Goal: Transaction & Acquisition: Purchase product/service

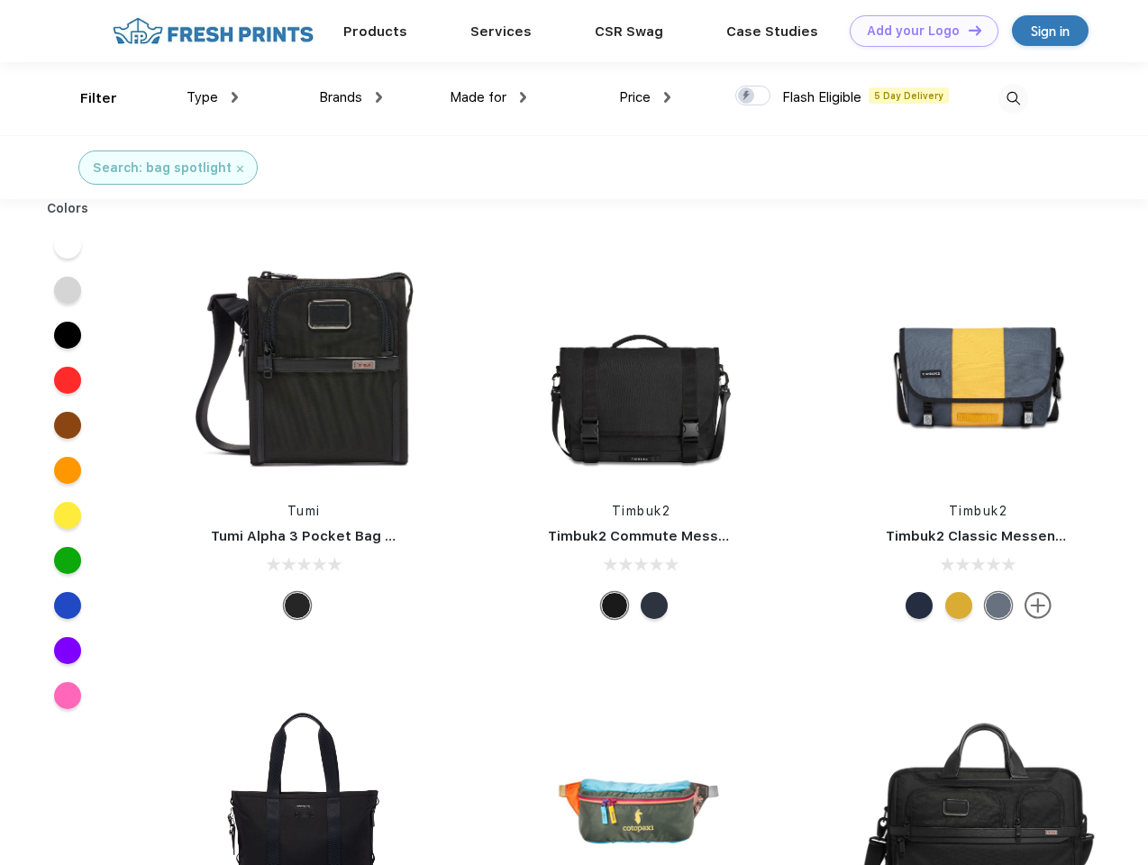
scroll to position [1, 0]
click at [917, 31] on link "Add your Logo Design Tool" at bounding box center [924, 31] width 149 height 32
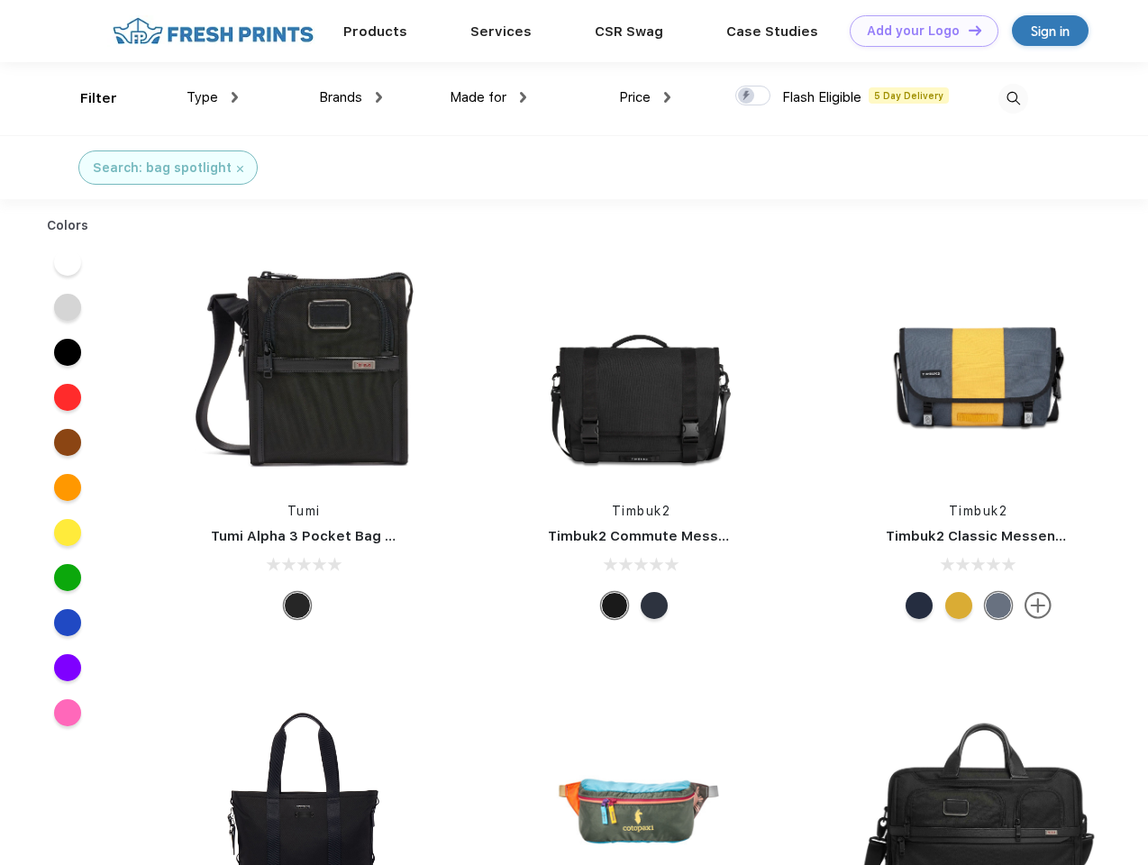
click at [0, 0] on div "Design Tool" at bounding box center [0, 0] width 0 height 0
click at [967, 30] on link "Add your Logo Design Tool" at bounding box center [924, 31] width 149 height 32
click at [87, 98] on div "Filter" at bounding box center [98, 98] width 37 height 21
click at [213, 97] on span "Type" at bounding box center [203, 97] width 32 height 16
click at [351, 97] on span "Brands" at bounding box center [340, 97] width 43 height 16
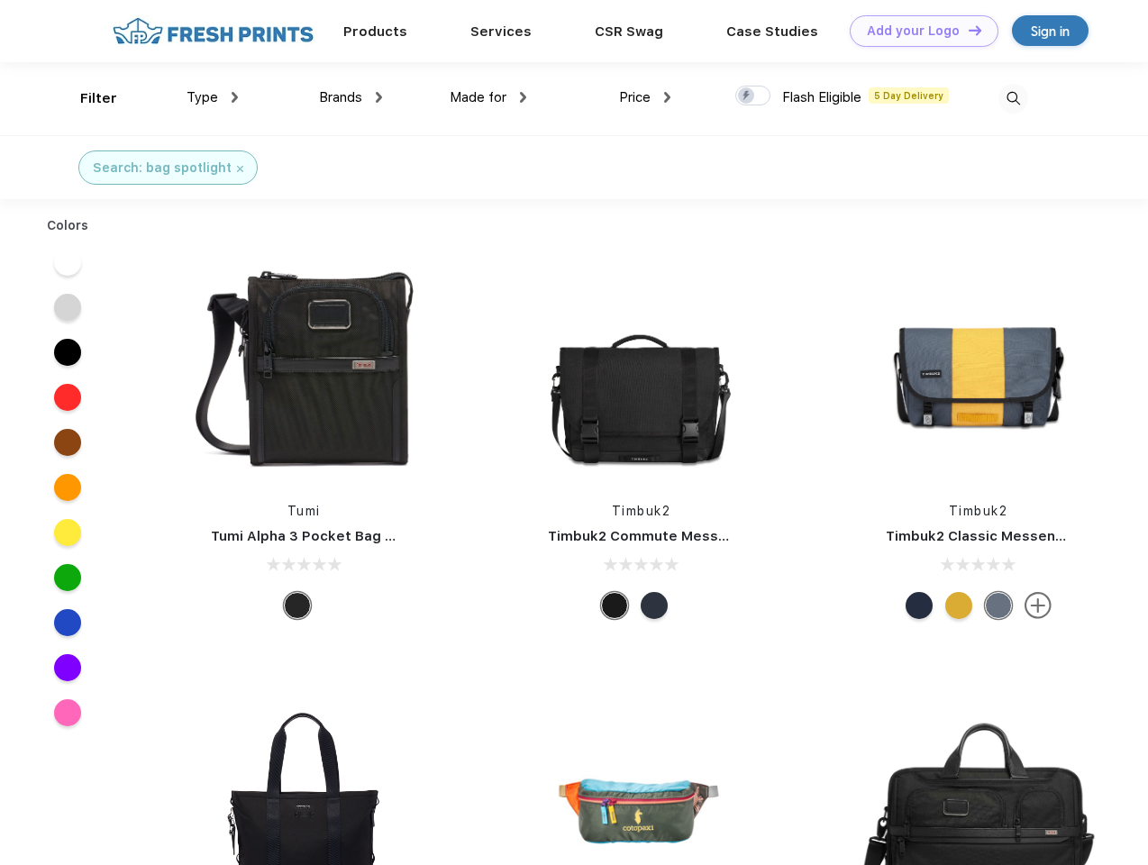
click at [488, 97] on span "Made for" at bounding box center [478, 97] width 57 height 16
click at [645, 97] on span "Price" at bounding box center [635, 97] width 32 height 16
click at [753, 96] on div at bounding box center [752, 96] width 35 height 20
click at [747, 96] on input "checkbox" at bounding box center [741, 91] width 12 height 12
click at [1013, 98] on img at bounding box center [1013, 99] width 30 height 30
